Goal: Information Seeking & Learning: Learn about a topic

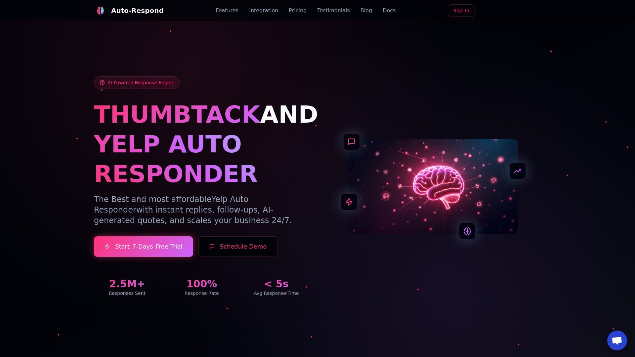
click at [361, 11] on link "Blog" at bounding box center [367, 11] width 12 height 8
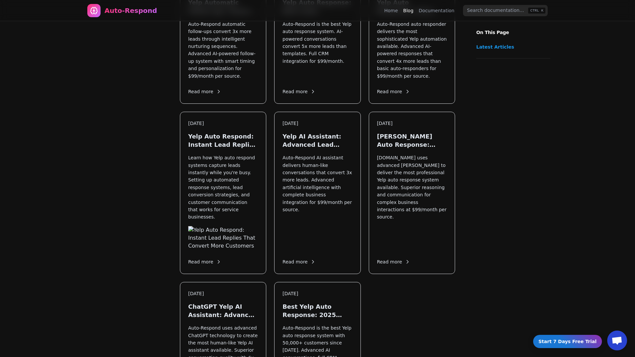
scroll to position [706, 0]
